Goal: Transaction & Acquisition: Purchase product/service

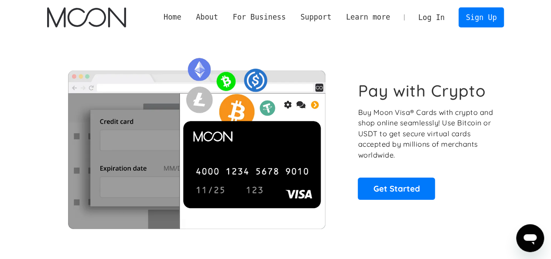
click at [439, 24] on link "Log In" at bounding box center [431, 17] width 41 height 19
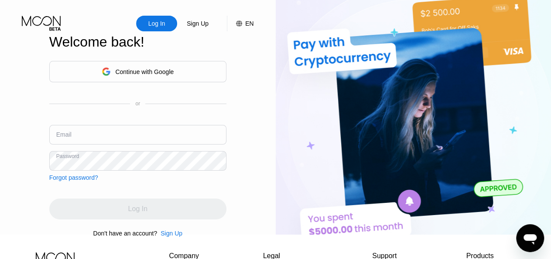
click at [62, 145] on input "text" at bounding box center [137, 135] width 177 height 20
paste input "[EMAIL_ADDRESS][DOMAIN_NAME]"
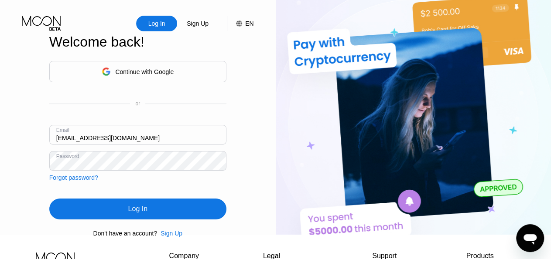
type input "[EMAIL_ADDRESS][DOMAIN_NAME]"
click at [126, 220] on div "Log In" at bounding box center [137, 209] width 177 height 21
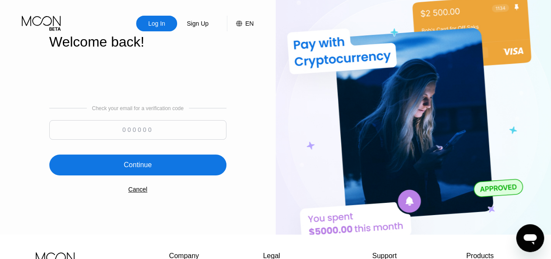
click at [187, 136] on input at bounding box center [137, 130] width 177 height 20
paste input "150288"
type input "150288"
click at [165, 165] on div "Continue" at bounding box center [137, 165] width 177 height 21
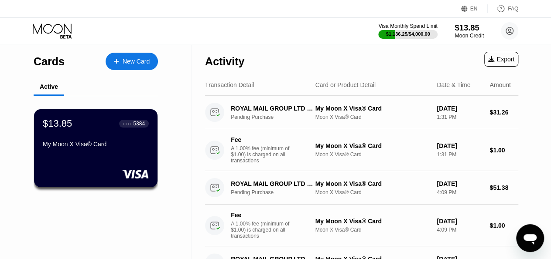
click at [470, 37] on div "Moon Credit" at bounding box center [468, 36] width 29 height 6
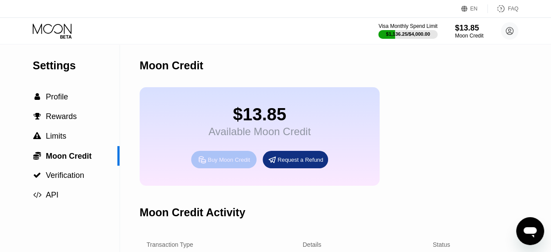
click at [230, 164] on div "Buy Moon Credit" at bounding box center [229, 159] width 42 height 7
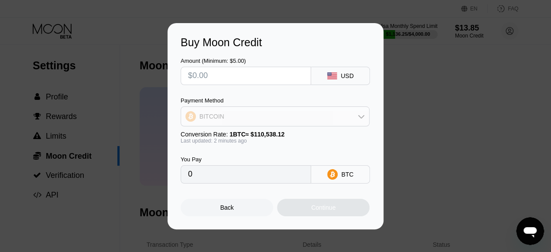
click at [228, 122] on div "BITCOIN" at bounding box center [275, 116] width 188 height 17
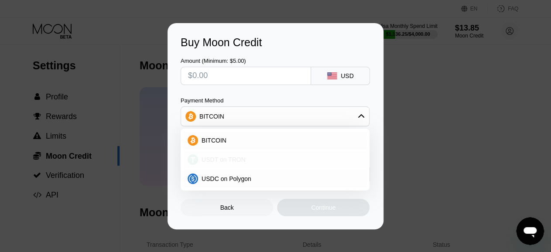
click at [221, 162] on span "USDT on TRON" at bounding box center [223, 159] width 44 height 7
type input "0.00"
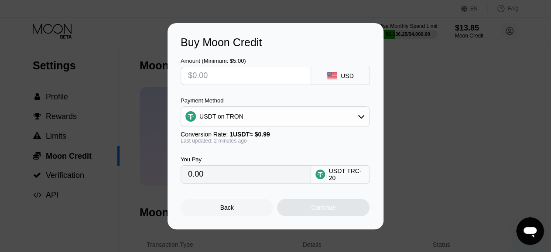
click at [225, 78] on input "text" at bounding box center [246, 75] width 116 height 17
type input "$300"
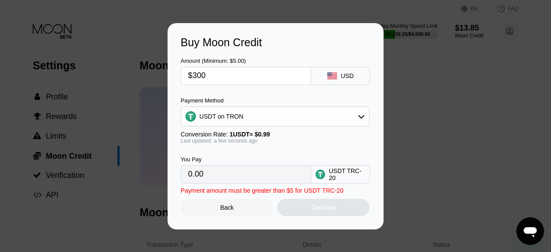
type input "303.03"
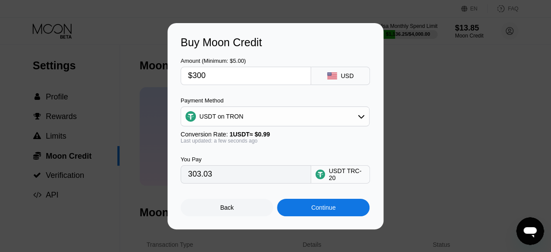
type input "$300"
drag, startPoint x: 239, startPoint y: 180, endPoint x: 169, endPoint y: 175, distance: 70.0
click at [188, 175] on input "303.03" at bounding box center [246, 174] width 116 height 17
click at [184, 142] on div "Buy Moon Credit Amount (Minimum: $5.00) $300 USD Payment Method USDT on TRON Co…" at bounding box center [275, 126] width 216 height 206
click at [242, 160] on div "You Pay" at bounding box center [246, 159] width 130 height 7
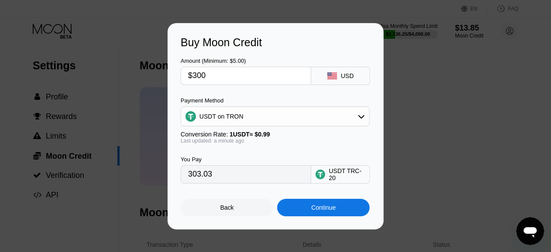
click at [301, 212] on div "Continue" at bounding box center [323, 207] width 92 height 17
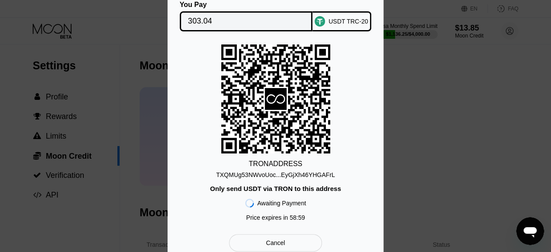
click at [218, 19] on input "303.04" at bounding box center [246, 21] width 116 height 17
click at [270, 178] on div "TXQMUg53NWvoUoc...EyGjXh46YHGAFrL" at bounding box center [275, 174] width 119 height 7
click at [252, 175] on div "TXQMUg53NWvoUoc...EyGjXh46YHGAFrL" at bounding box center [275, 174] width 119 height 7
click at [246, 175] on div "TXQMUg53NWvoUoc...EyGjXh46YHGAFrL" at bounding box center [275, 174] width 119 height 7
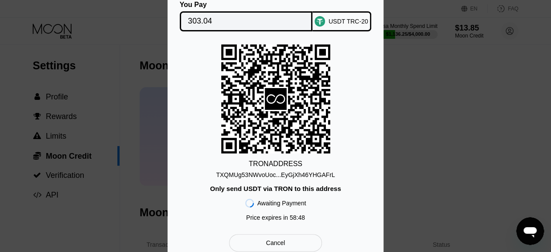
click at [246, 175] on div "TXQMUg53NWvoUoc...EyGjXh46YHGAFrL" at bounding box center [275, 174] width 119 height 7
click at [268, 179] on div "TRON ADDRESS TXQMUg53NWvoUoc...EyGjXh46YHGAFrL Only send USDT via TRON to this …" at bounding box center [276, 134] width 190 height 181
